Goal: Navigation & Orientation: Find specific page/section

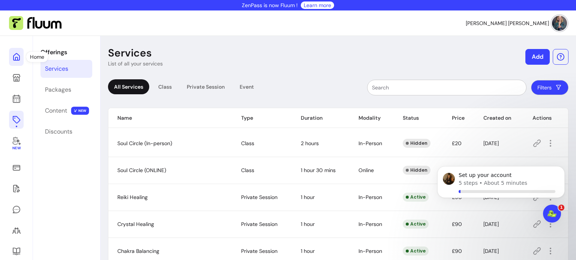
click at [18, 58] on icon at bounding box center [75, 47] width 127 height 107
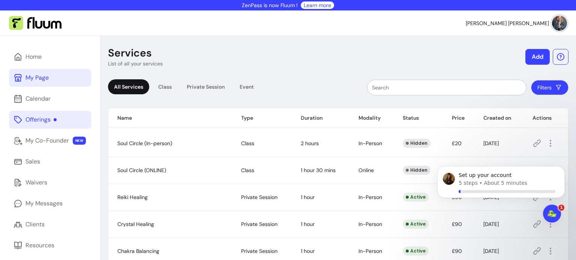
click at [28, 75] on div "My Page" at bounding box center [36, 77] width 23 height 9
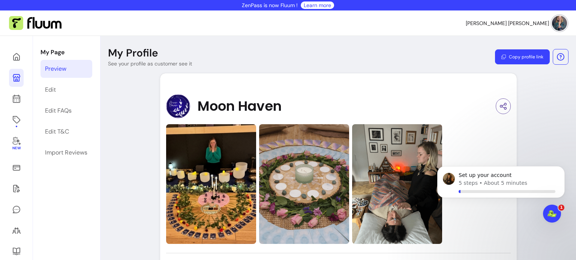
click at [515, 55] on button "Copy profile link" at bounding box center [522, 56] width 55 height 15
click at [515, 55] on button "Copy profile link" at bounding box center [521, 57] width 53 height 15
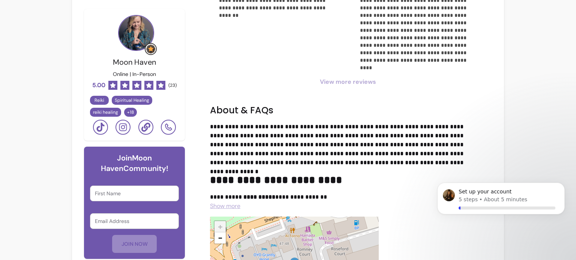
scroll to position [1412, 0]
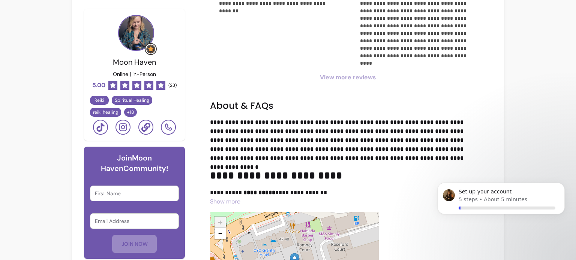
click at [343, 73] on span "View more reviews" at bounding box center [348, 77] width 276 height 9
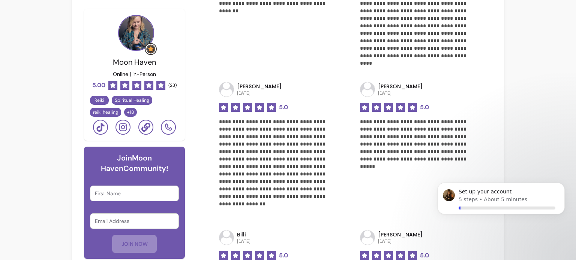
click at [343, 72] on div "**********" at bounding box center [348, 81] width 276 height 505
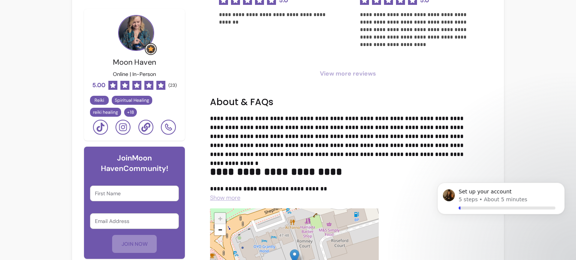
scroll to position [1689, 0]
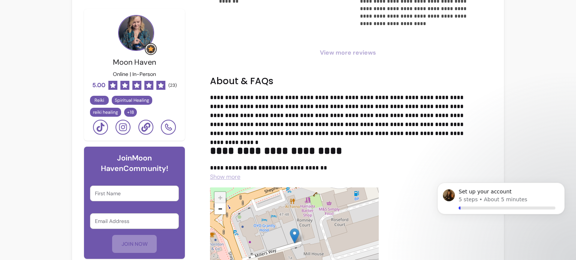
click at [353, 54] on span "View more reviews" at bounding box center [348, 52] width 276 height 9
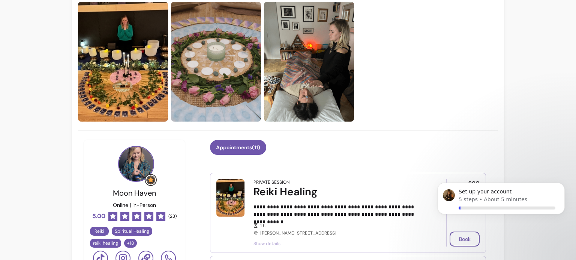
scroll to position [53, 0]
